Goal: Use online tool/utility: Utilize a website feature to perform a specific function

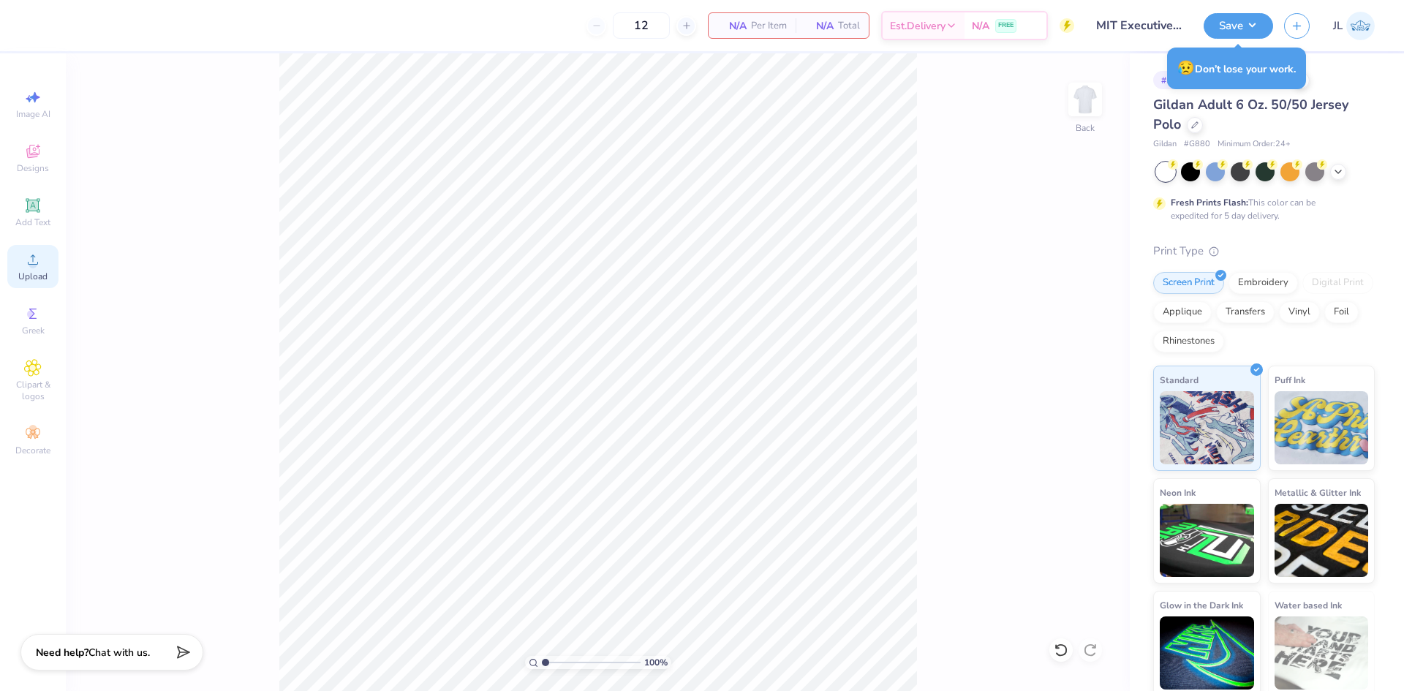
click at [34, 263] on circle at bounding box center [33, 264] width 8 height 8
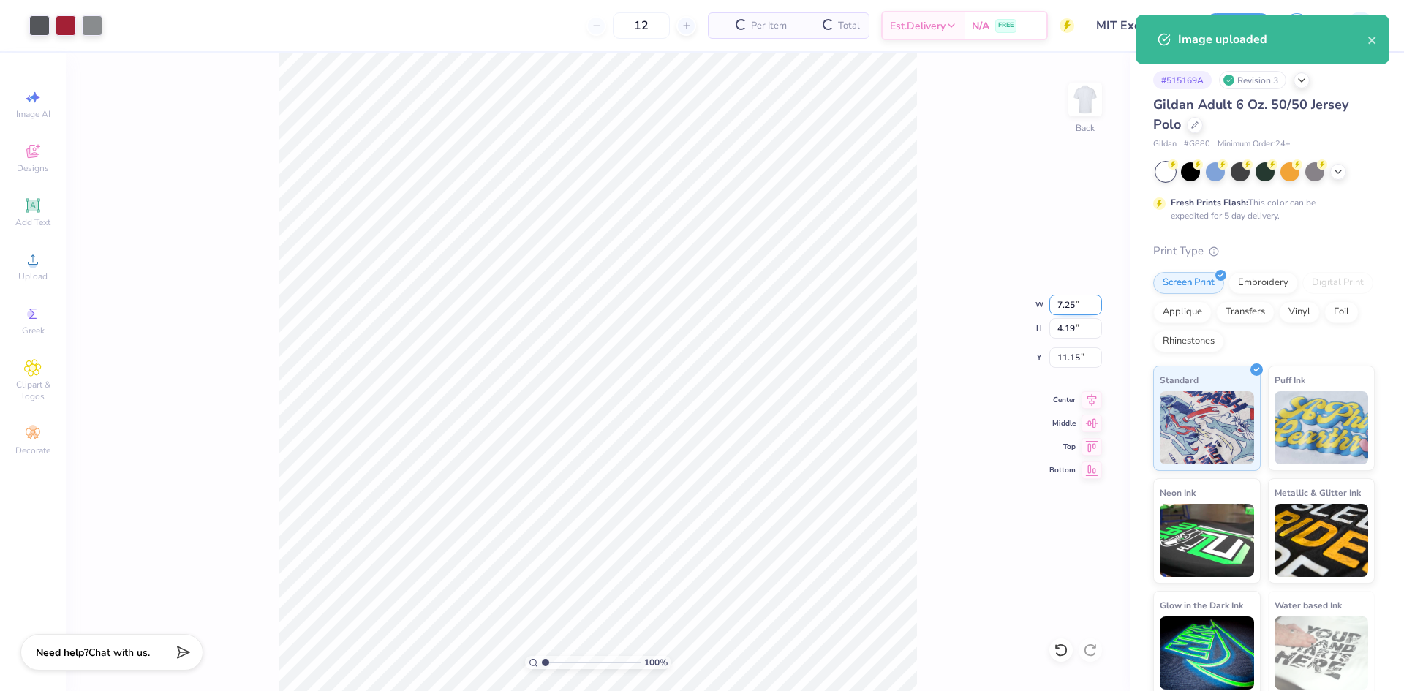
click at [1058, 306] on input "7.25" at bounding box center [1075, 305] width 53 height 20
type input "4.50"
type input "2.60"
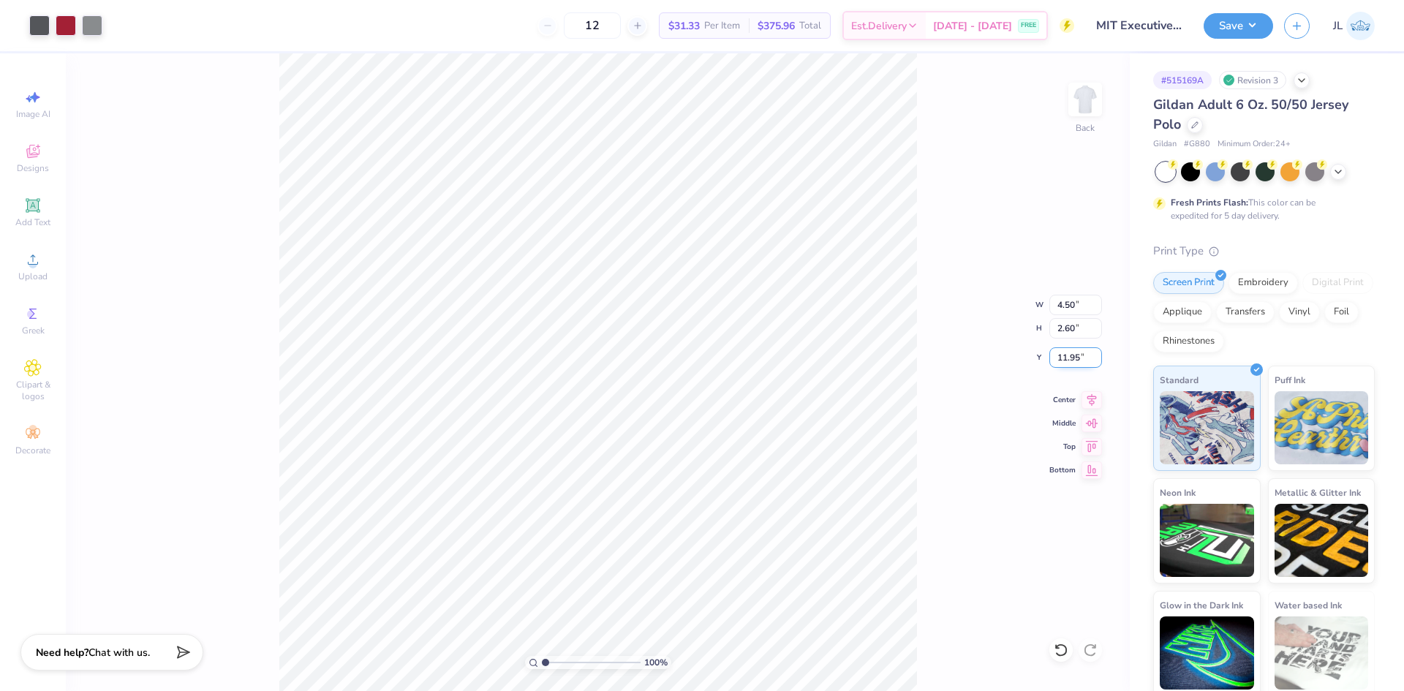
click at [1064, 357] on input "11.95" at bounding box center [1075, 357] width 53 height 20
type input "3.00"
click at [1066, 303] on input "4.50" at bounding box center [1075, 305] width 53 height 20
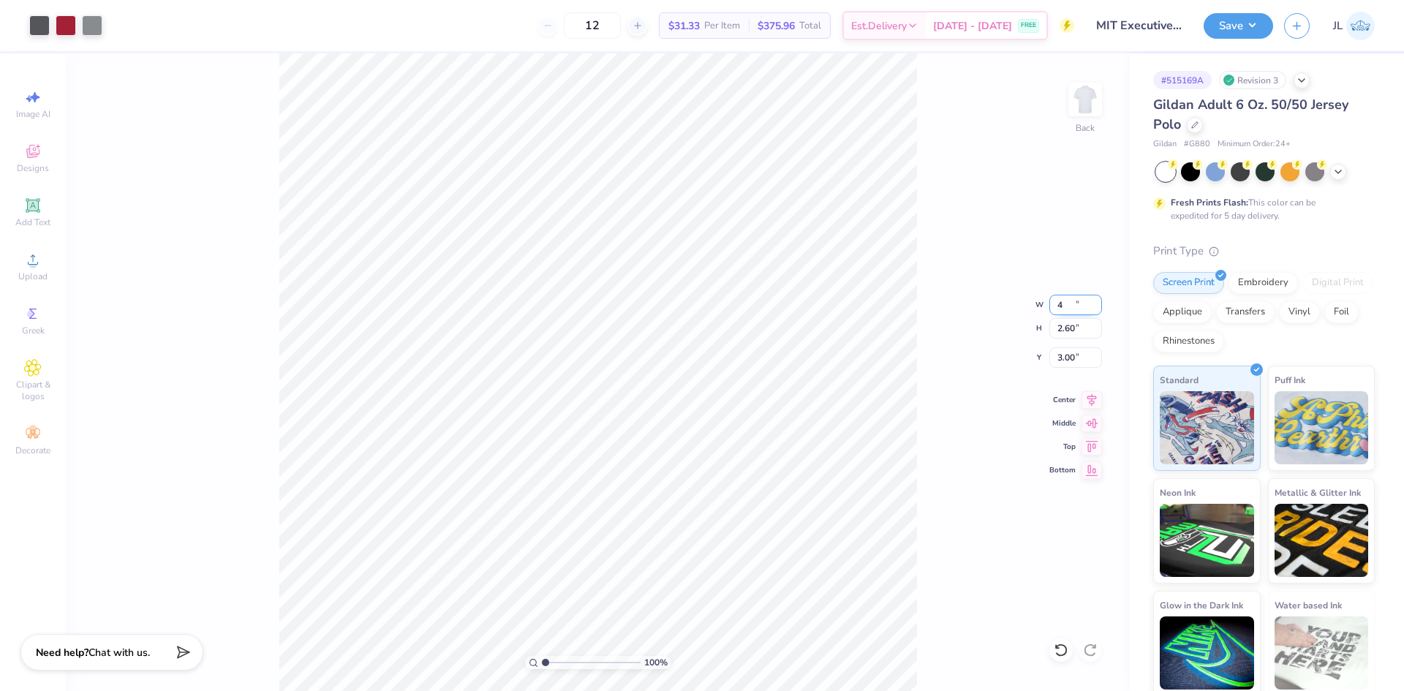
type input "4.00"
type input "2.31"
click at [1065, 353] on input "3.14" at bounding box center [1075, 357] width 53 height 20
type input "3.00"
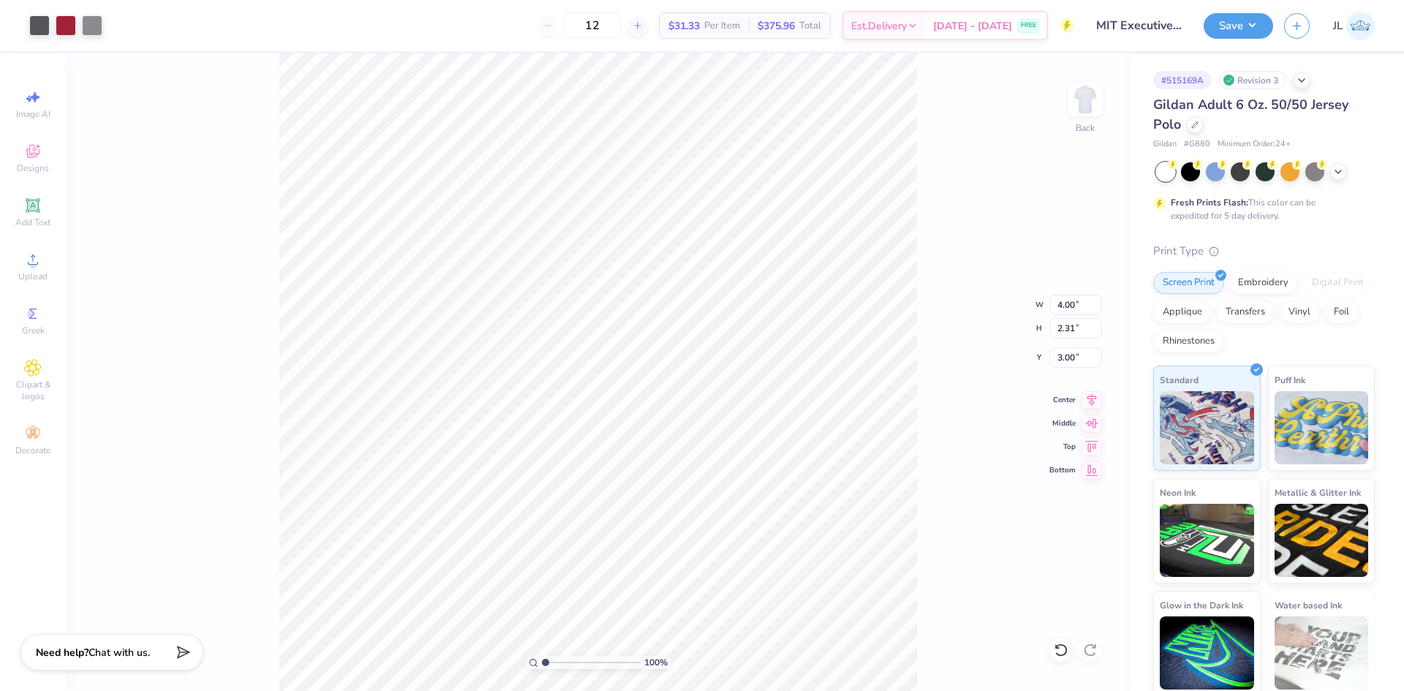
click at [955, 322] on div "100 % Back W 4.00 4.00 " H 2.31 2.31 " Y 3.00 3.00 " Center Middle Top Bottom" at bounding box center [598, 371] width 1064 height 637
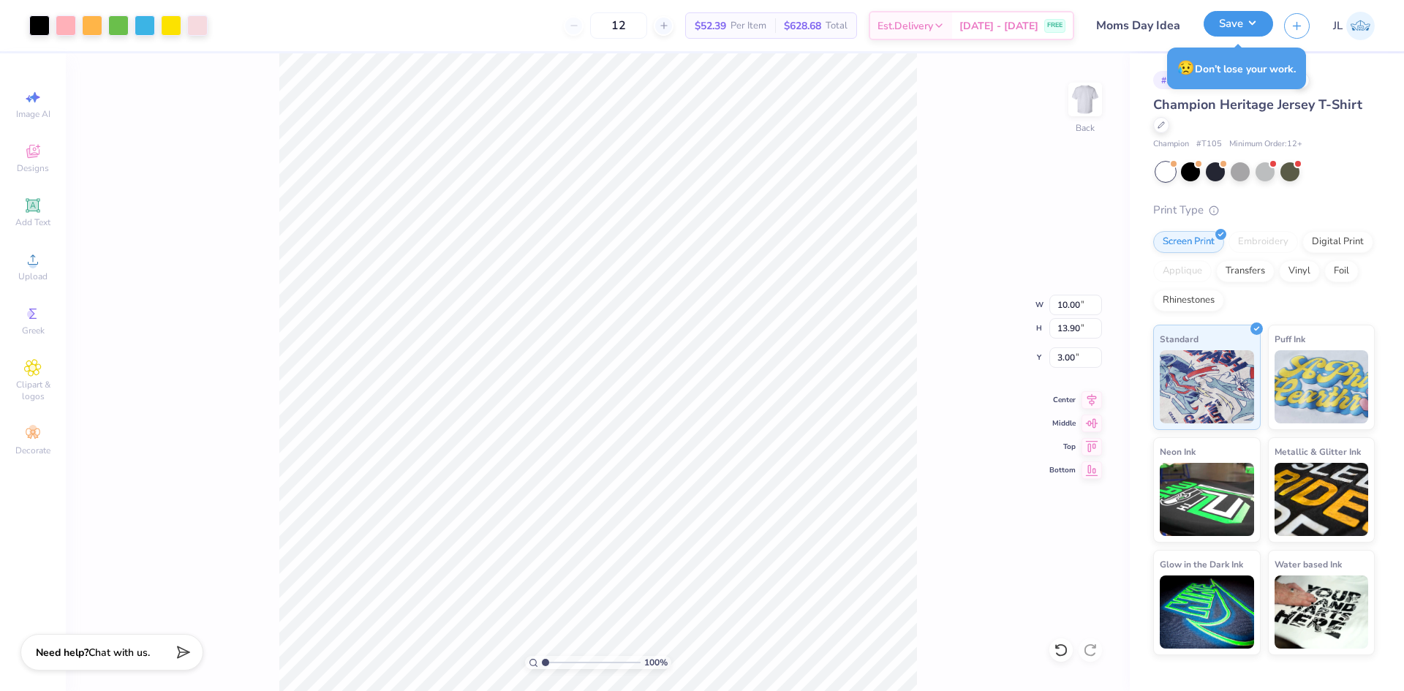
click at [1230, 33] on button "Save" at bounding box center [1237, 24] width 69 height 26
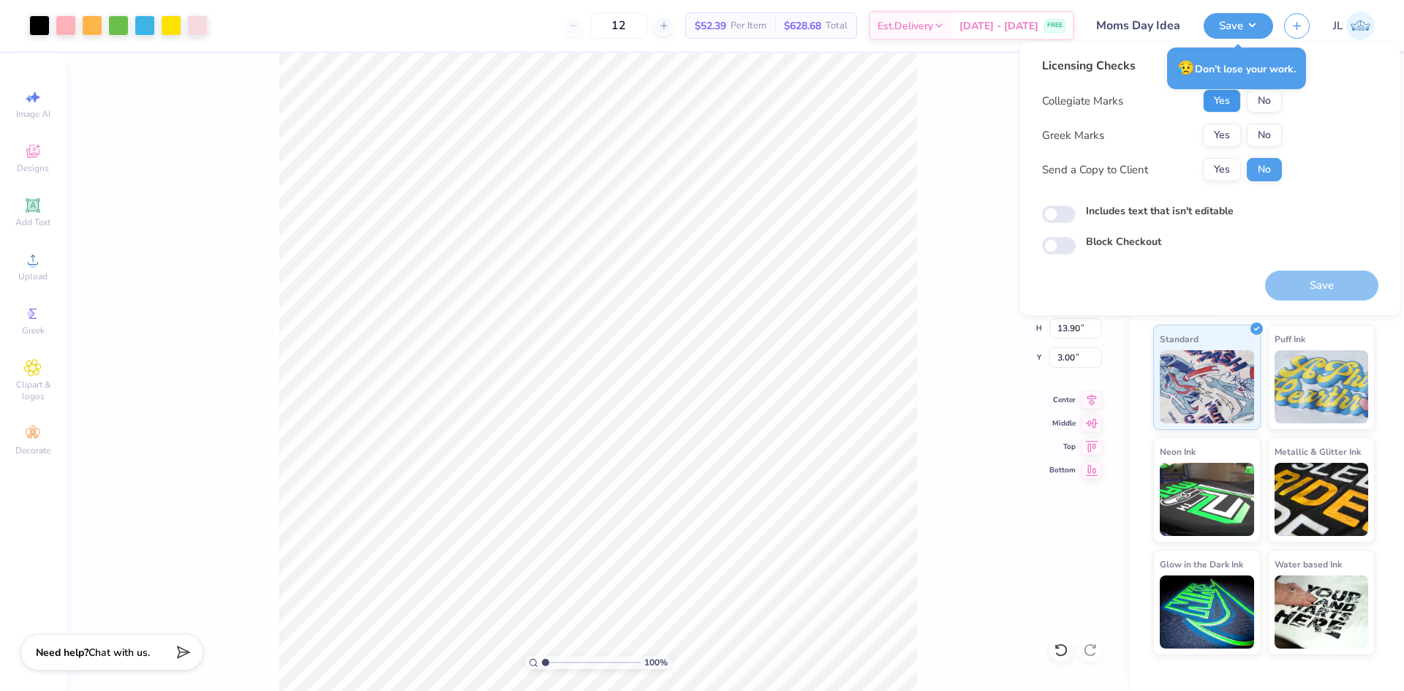
click at [1221, 102] on button "Yes" at bounding box center [1222, 100] width 38 height 23
click at [1254, 130] on button "No" at bounding box center [1263, 135] width 35 height 23
click at [1224, 163] on button "Yes" at bounding box center [1222, 169] width 38 height 23
click at [1314, 286] on button "Save" at bounding box center [1321, 285] width 113 height 30
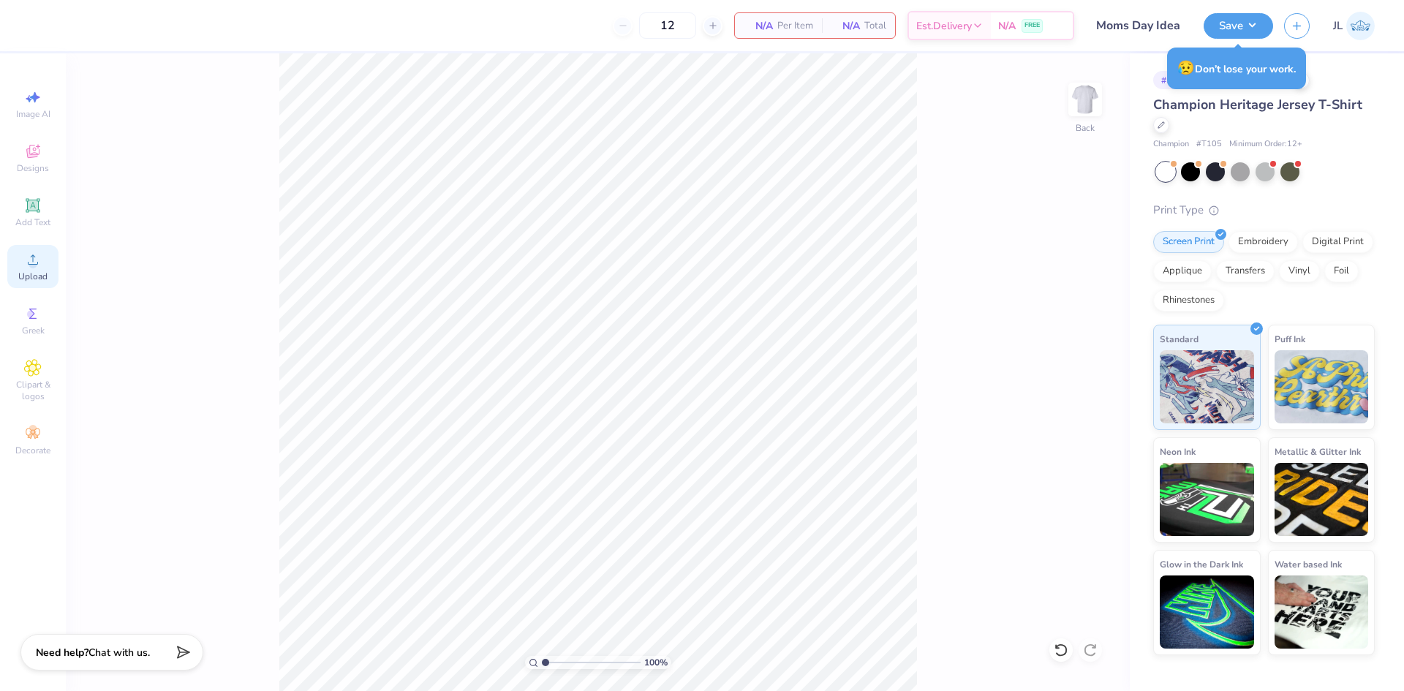
click at [40, 265] on icon at bounding box center [33, 260] width 18 height 18
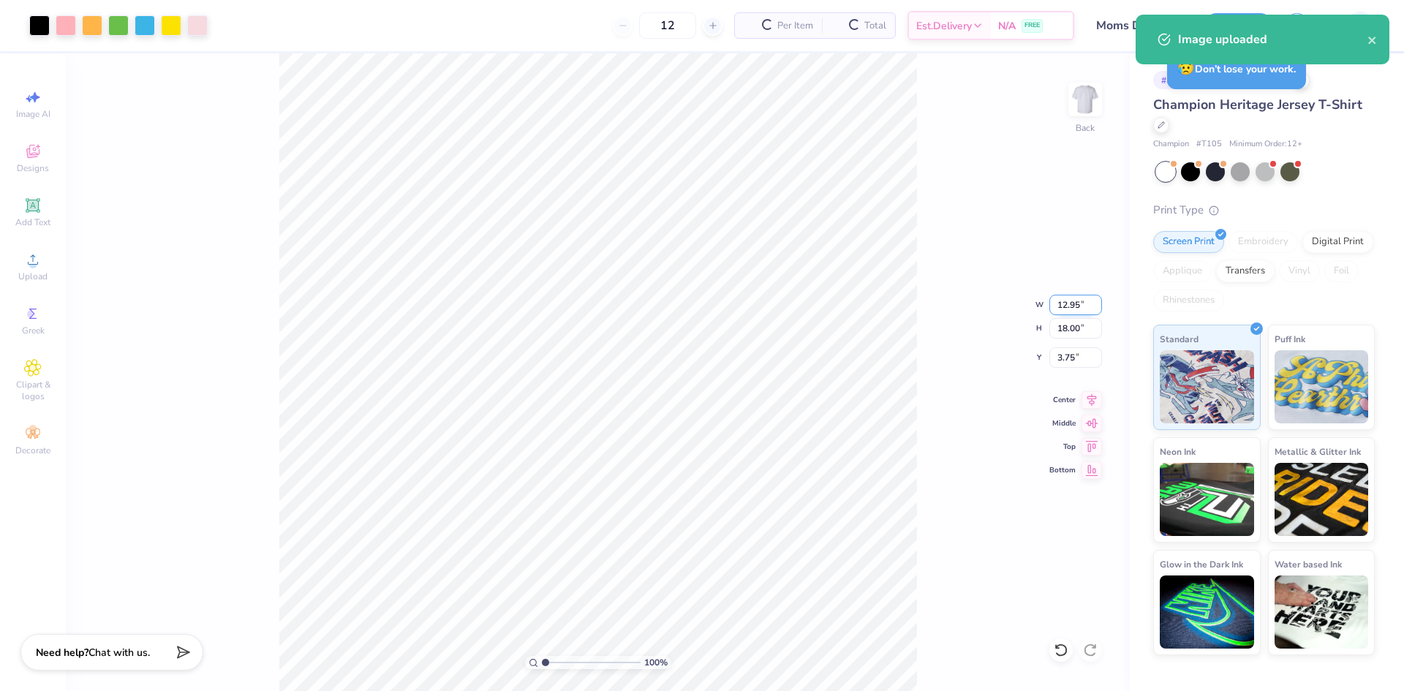
click at [1063, 307] on input "12.95" at bounding box center [1075, 305] width 53 height 20
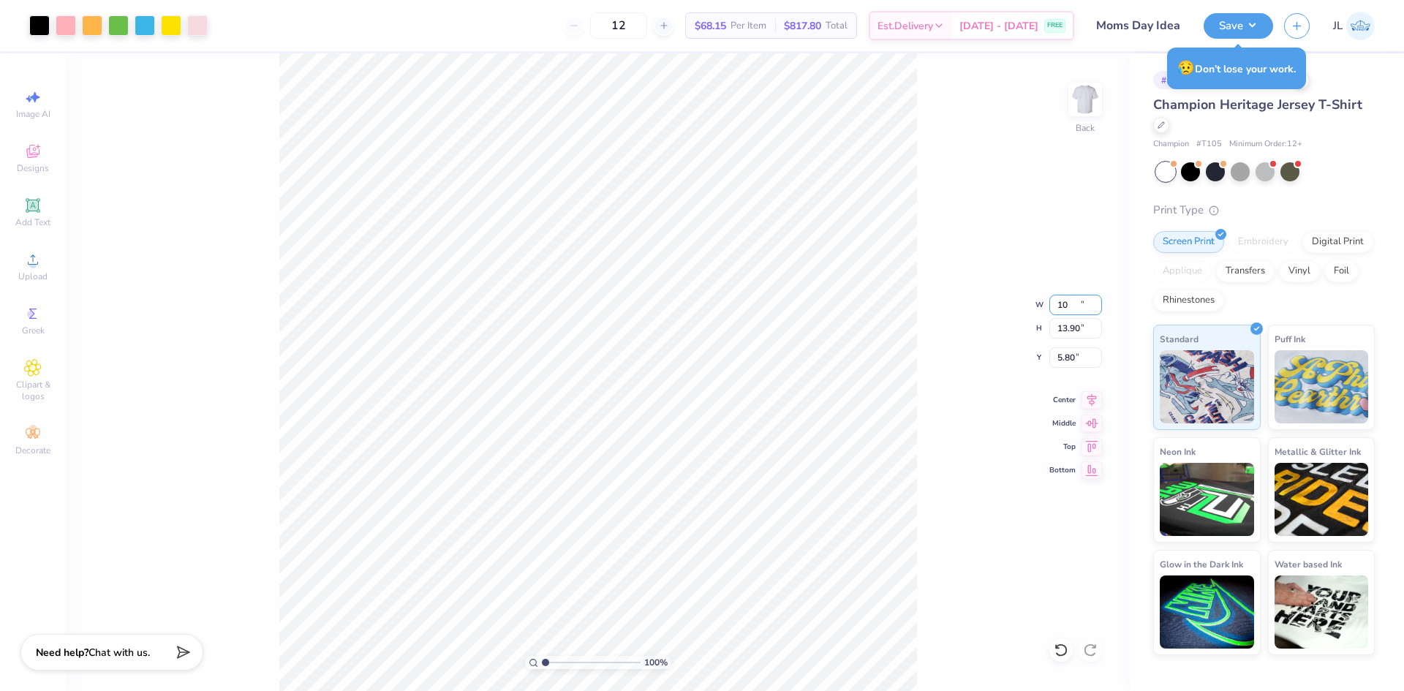
type input "10.00"
type input "13.90"
click at [1064, 364] on input "5.80" at bounding box center [1075, 357] width 53 height 20
type input "3.00"
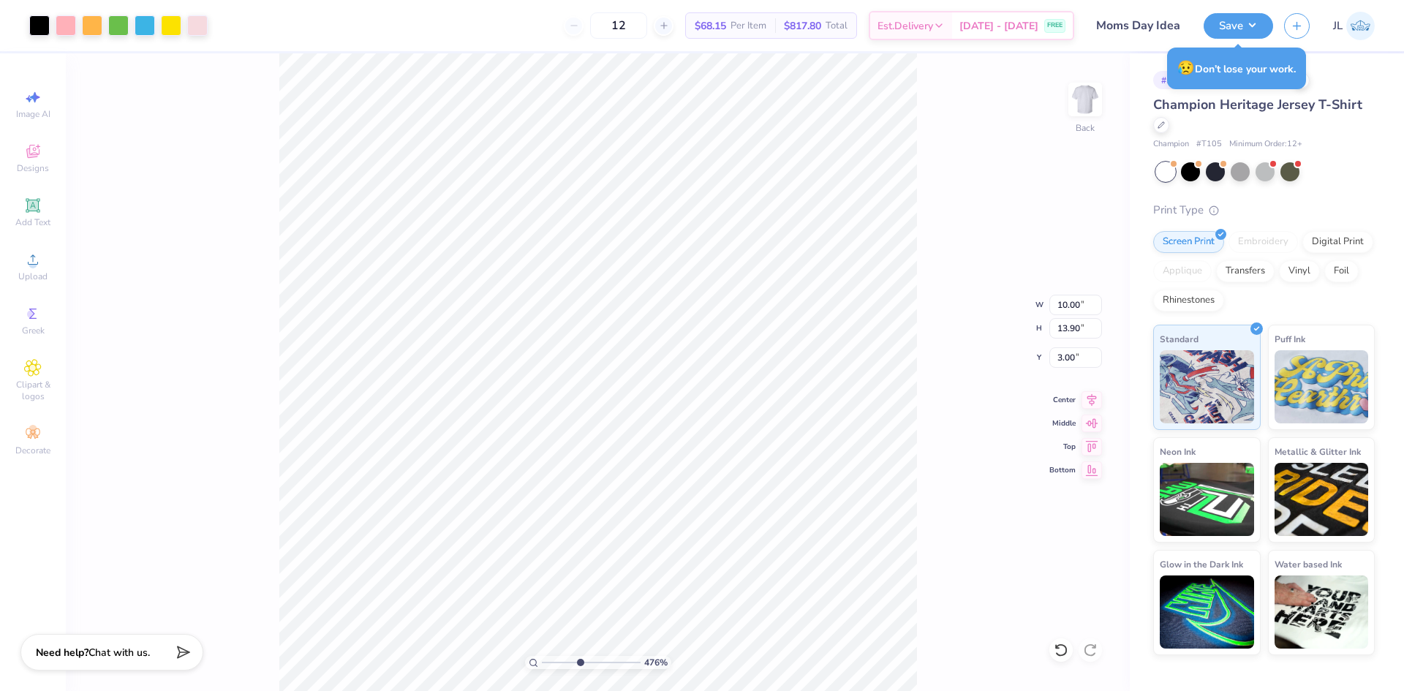
drag, startPoint x: 548, startPoint y: 660, endPoint x: 578, endPoint y: 654, distance: 30.7
click at [578, 656] on input "range" at bounding box center [591, 662] width 99 height 13
drag, startPoint x: 580, startPoint y: 662, endPoint x: 485, endPoint y: 657, distance: 95.2
type input "1"
click at [542, 657] on input "range" at bounding box center [591, 662] width 99 height 13
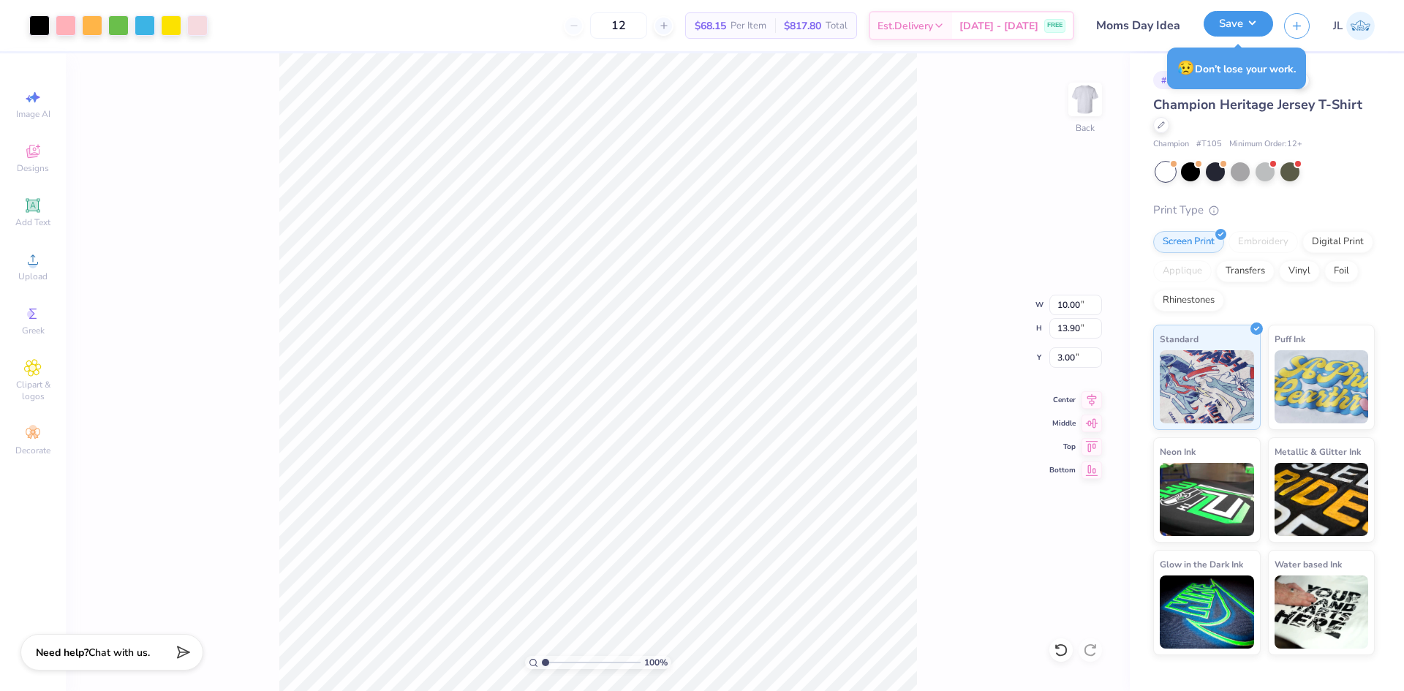
click at [1239, 23] on button "Save" at bounding box center [1237, 24] width 69 height 26
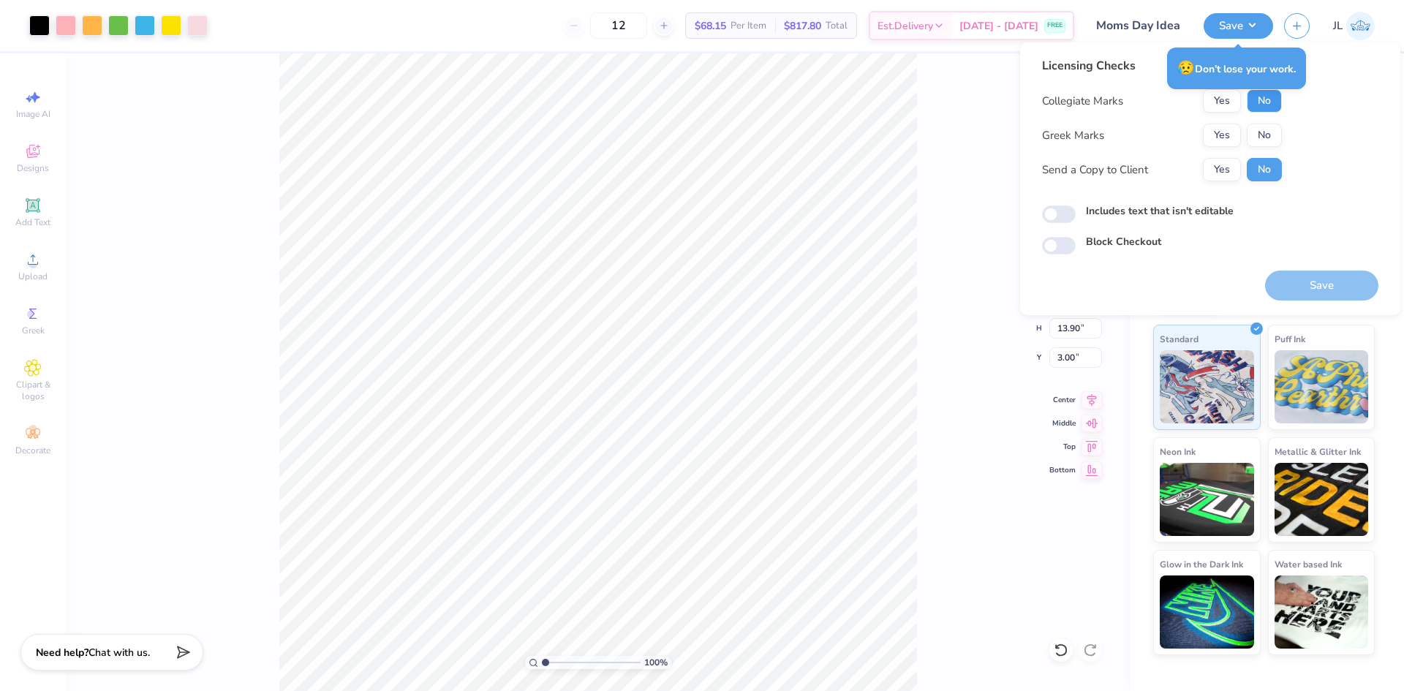
click at [1260, 98] on button "No" at bounding box center [1263, 100] width 35 height 23
click at [1219, 96] on button "Yes" at bounding box center [1222, 100] width 38 height 23
click at [1263, 135] on button "No" at bounding box center [1263, 135] width 35 height 23
click at [1228, 165] on button "Yes" at bounding box center [1222, 169] width 38 height 23
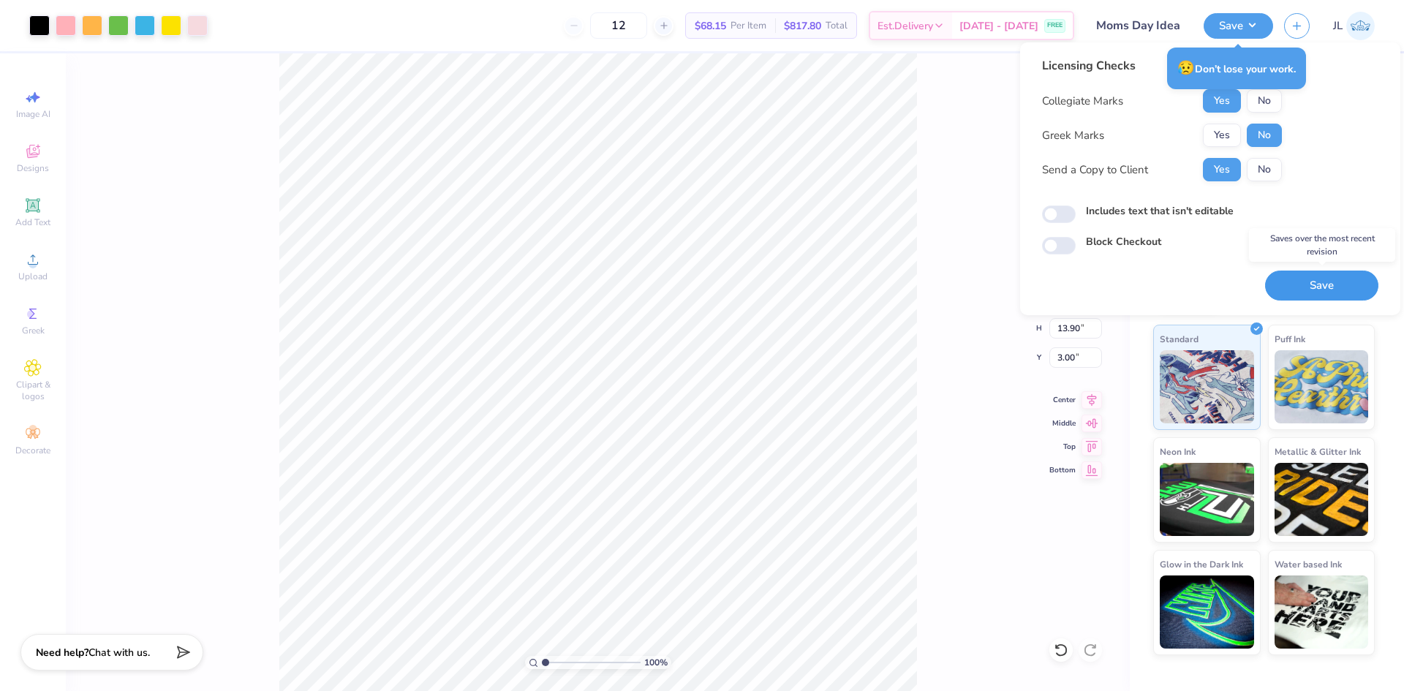
click at [1301, 281] on button "Save" at bounding box center [1321, 285] width 113 height 30
